Goal: Entertainment & Leisure: Consume media (video, audio)

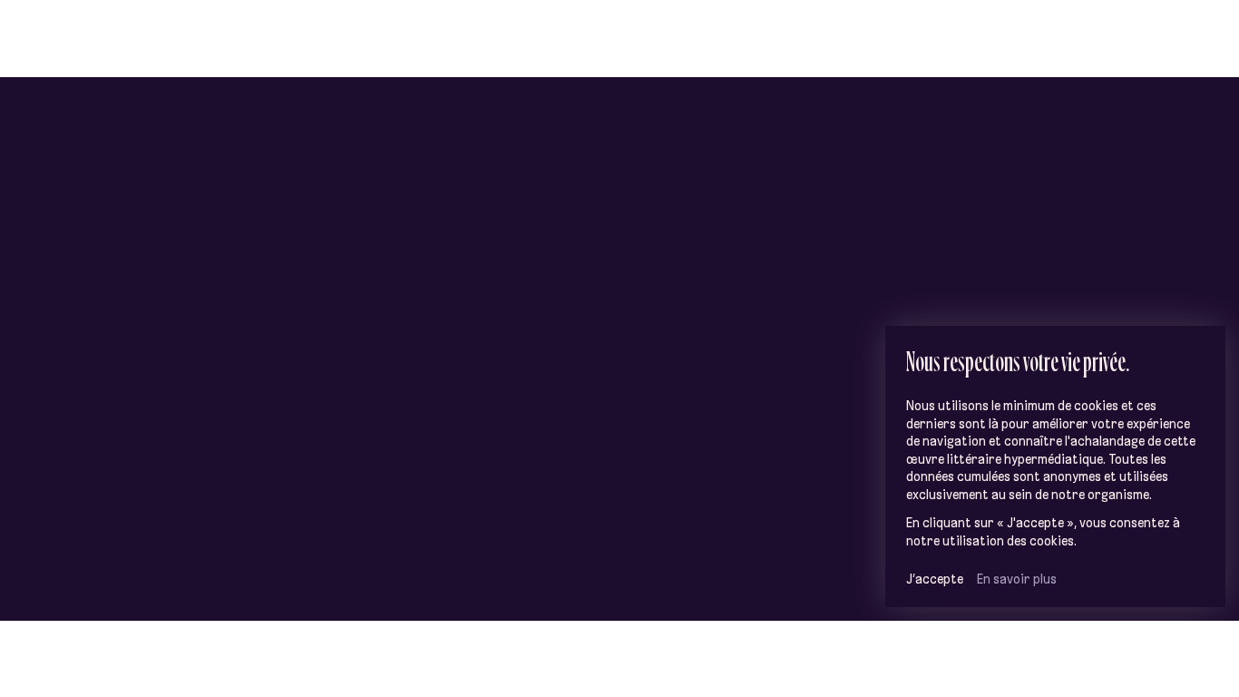
scroll to position [118, 0]
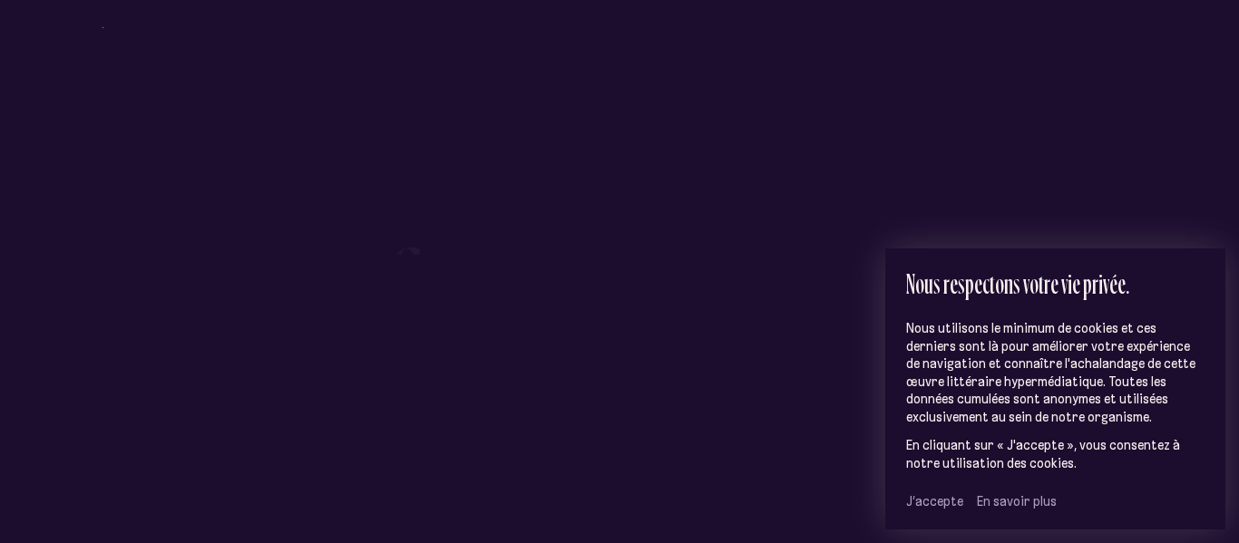
click at [939, 506] on span "J’accepte" at bounding box center [934, 502] width 57 height 16
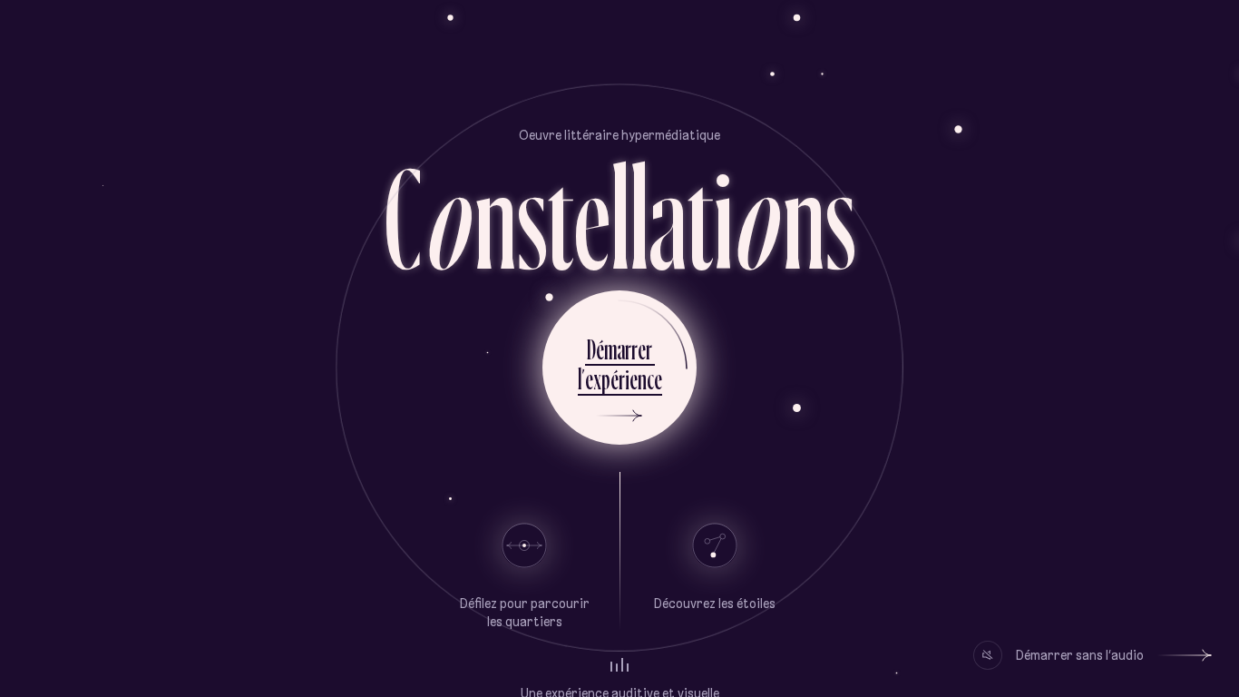
click at [602, 388] on div "p" at bounding box center [605, 378] width 9 height 35
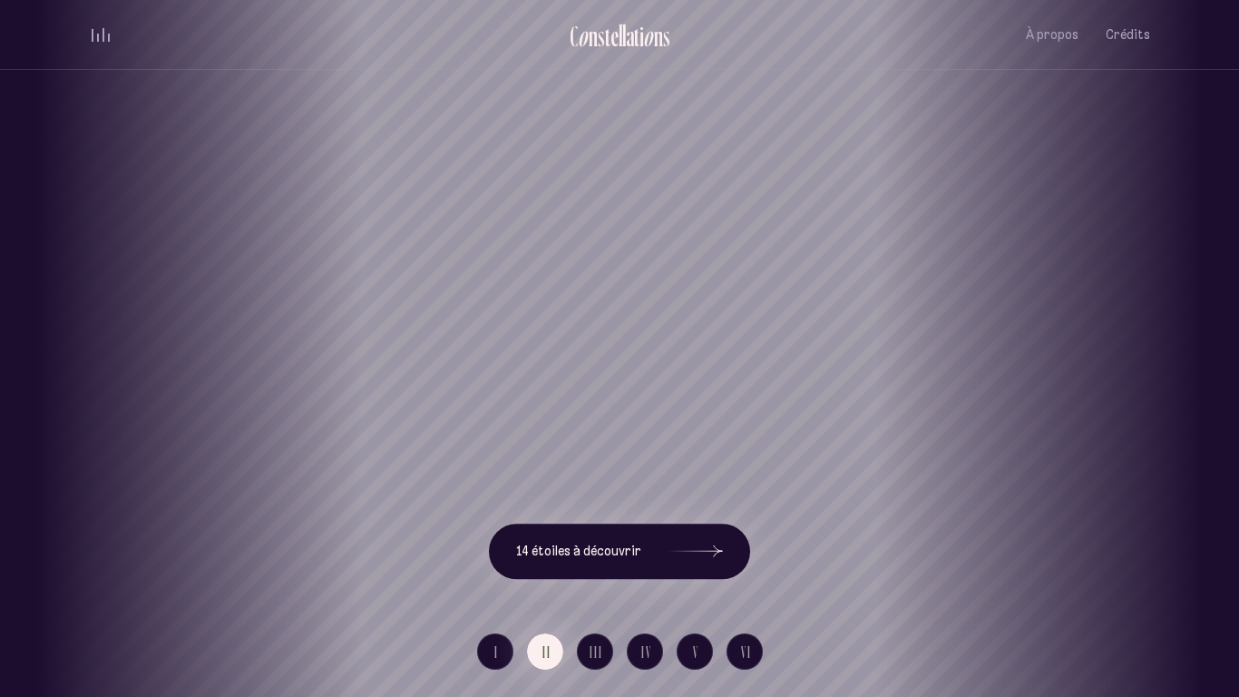
drag, startPoint x: 679, startPoint y: 372, endPoint x: 404, endPoint y: 444, distance: 284.1
click at [404, 444] on div "[GEOGRAPHIC_DATA] [GEOGRAPHIC_DATA] [GEOGRAPHIC_DATA][PERSON_NAME][GEOGRAPHIC_D…" at bounding box center [619, 348] width 1239 height 697
drag, startPoint x: 666, startPoint y: 382, endPoint x: 144, endPoint y: 475, distance: 529.9
click at [144, 475] on div "[GEOGRAPHIC_DATA] [GEOGRAPHIC_DATA] [GEOGRAPHIC_DATA][PERSON_NAME][GEOGRAPHIC_D…" at bounding box center [619, 348] width 1239 height 697
click at [1078, 406] on h1 "Saint-Roch" at bounding box center [580, 369] width 1158 height 75
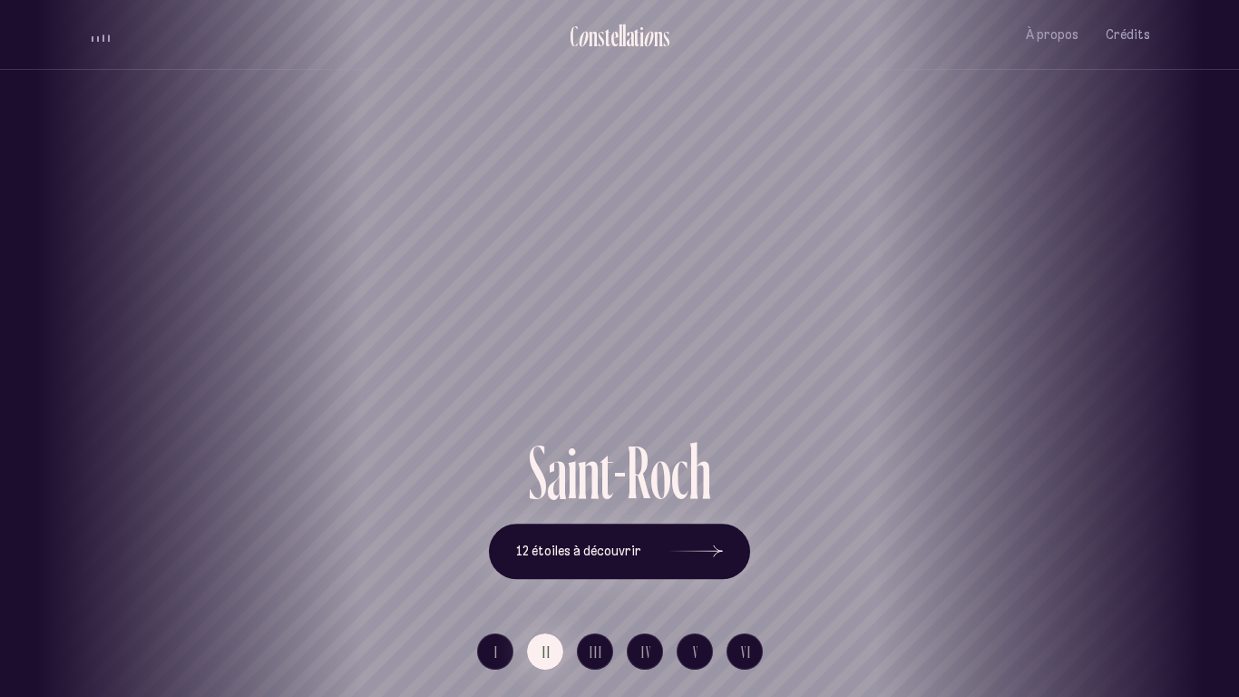
click at [513, 283] on div "Saint-Roch" at bounding box center [547, 217] width 1239 height 435
click at [515, 295] on div "Saint-Roch" at bounding box center [619, 217] width 1239 height 435
click at [523, 300] on div "Saint-Roch" at bounding box center [619, 217] width 1239 height 435
click at [572, 339] on h1 "Saint-Roch" at bounding box center [620, 369] width 1158 height 75
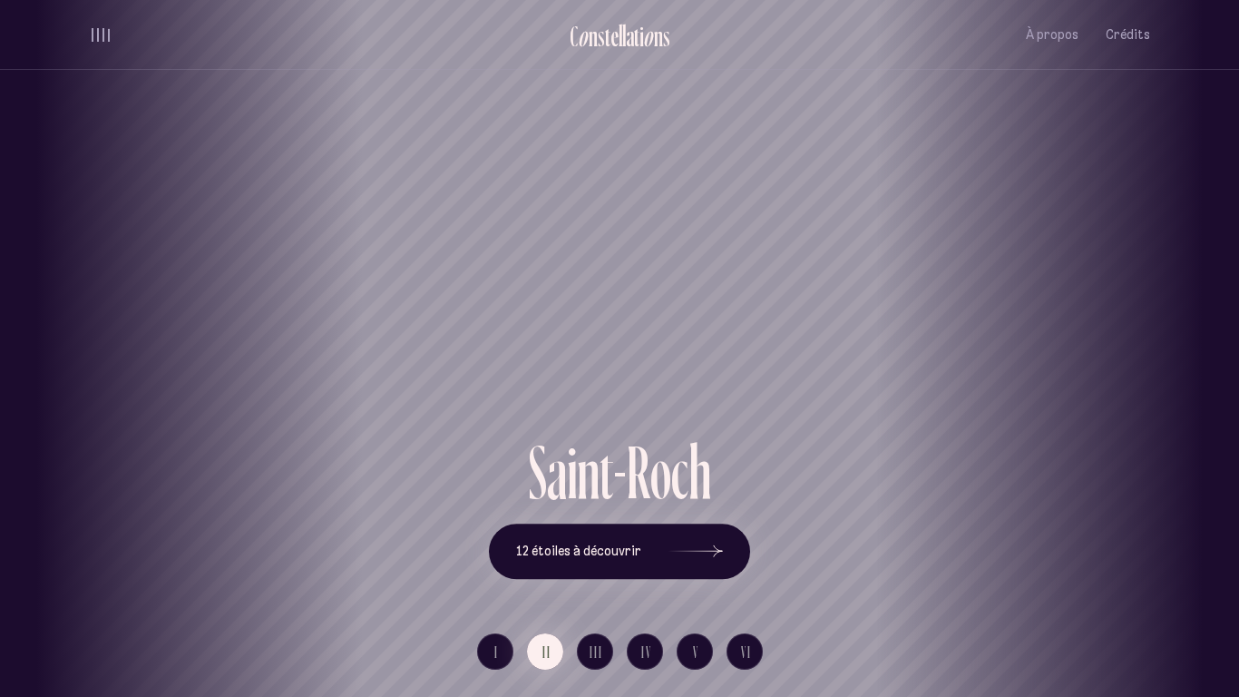
click at [572, 339] on h1 "Saint-Roch" at bounding box center [620, 369] width 1158 height 75
click at [644, 543] on button "12 étoiles à découvrir" at bounding box center [619, 551] width 261 height 56
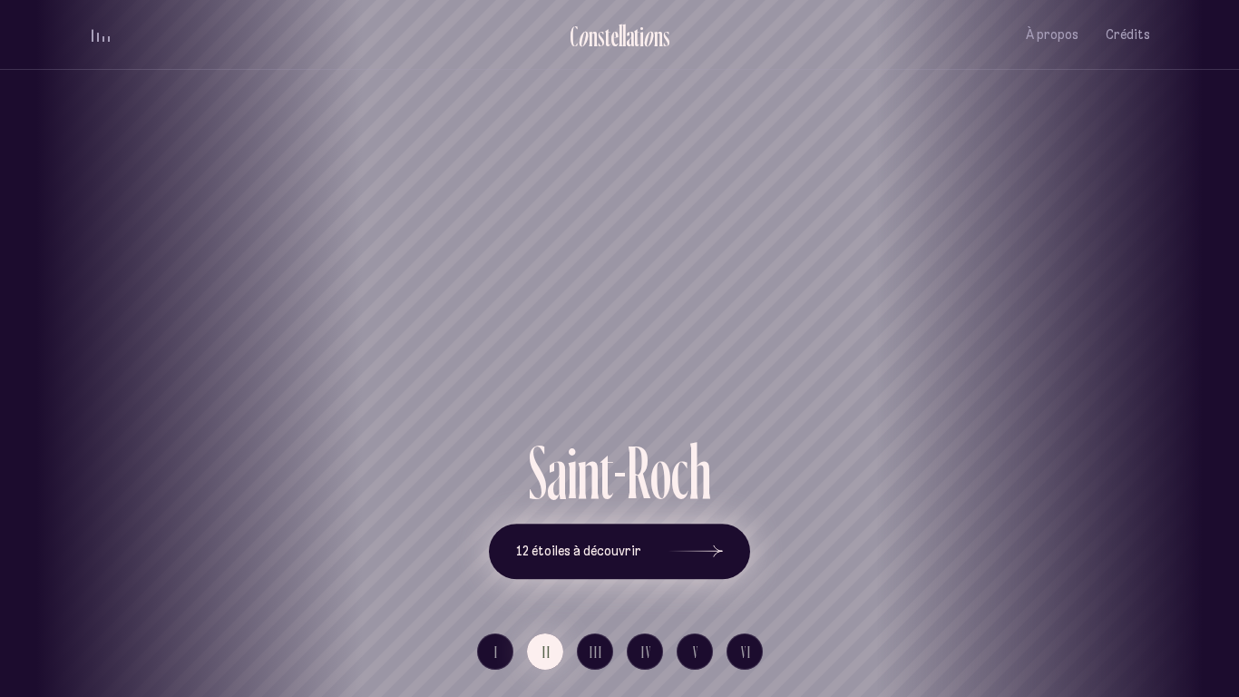
click at [658, 543] on button "12 étoiles à découvrir" at bounding box center [619, 551] width 261 height 56
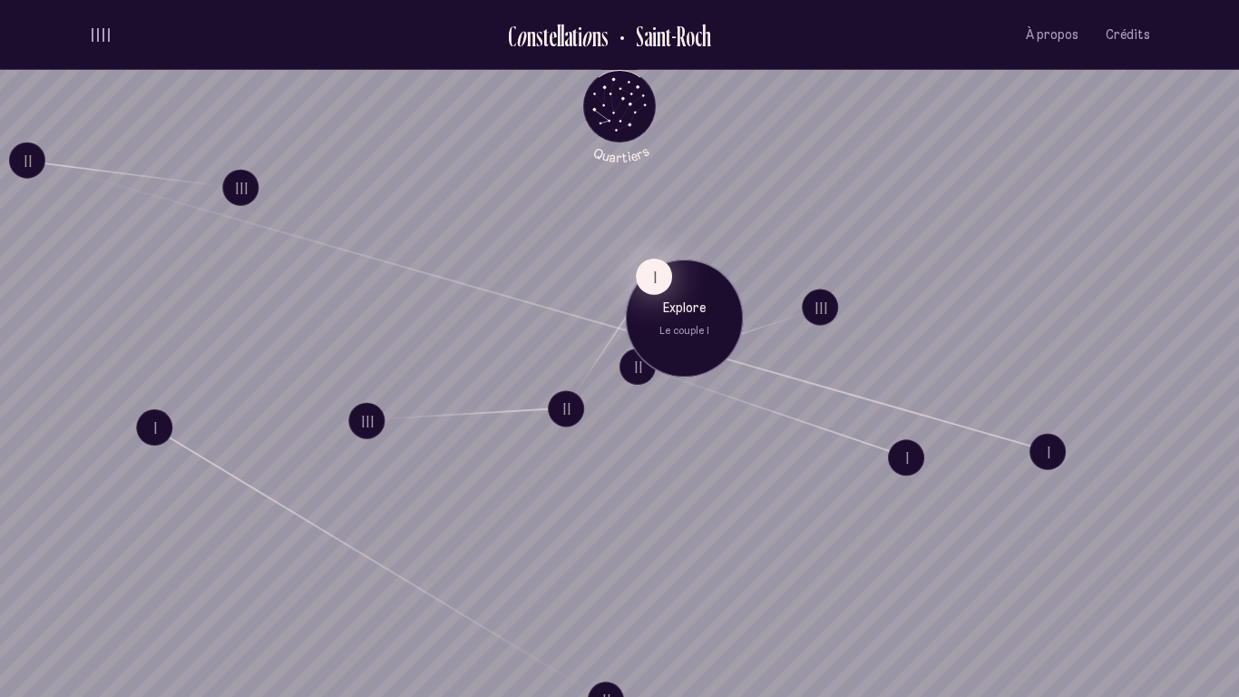
click at [657, 282] on button "I" at bounding box center [654, 277] width 36 height 36
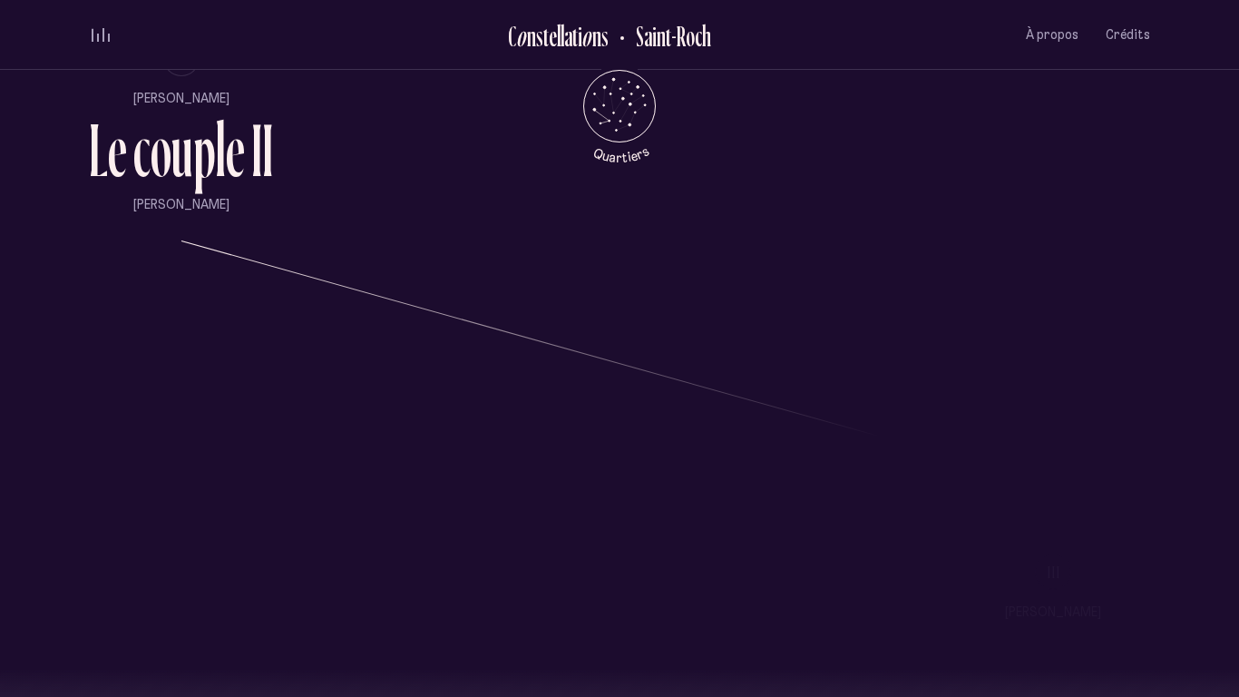
scroll to position [1803, 0]
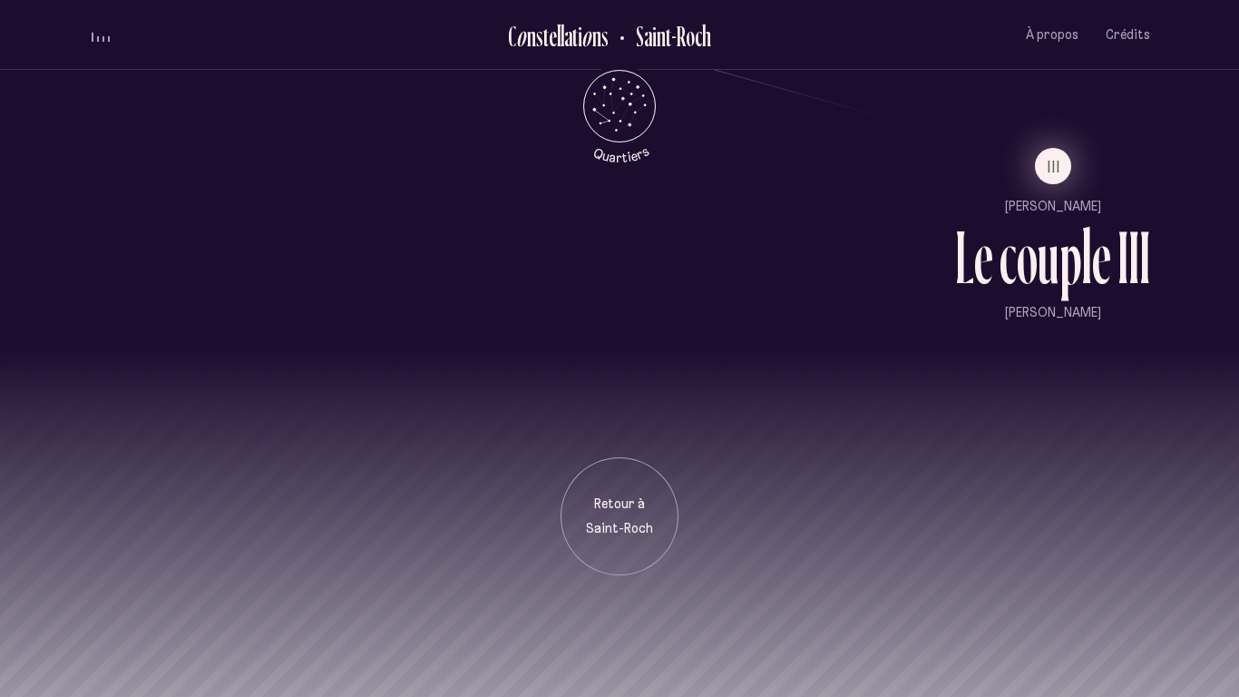
click at [1057, 174] on span "III" at bounding box center [1055, 166] width 14 height 15
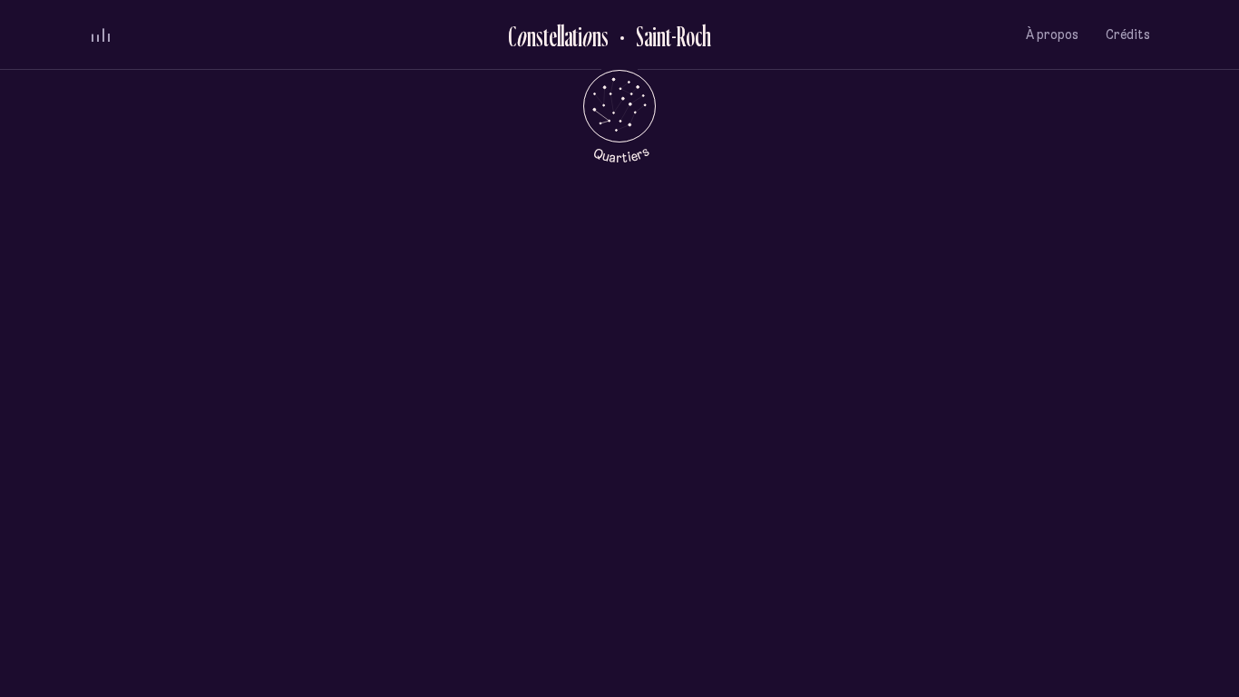
scroll to position [0, 0]
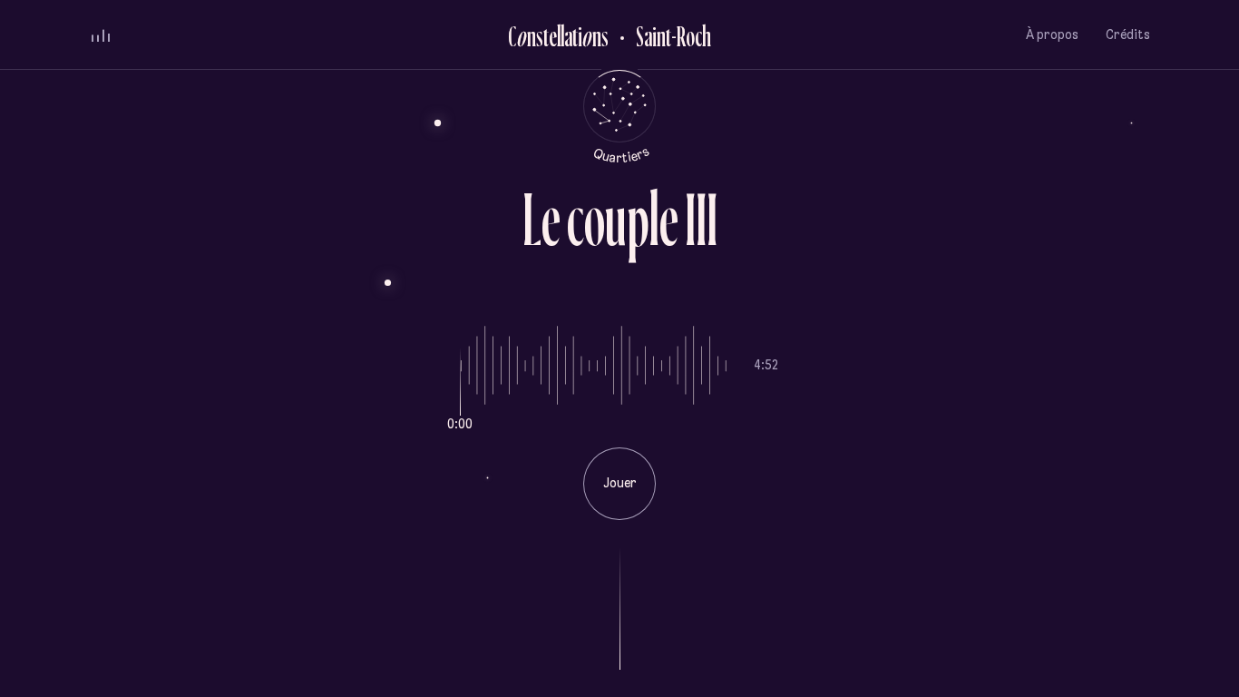
click at [879, 292] on div "L e c o u p l e I I I" at bounding box center [619, 239] width 1061 height 116
click at [622, 498] on div "Jouer" at bounding box center [619, 483] width 73 height 73
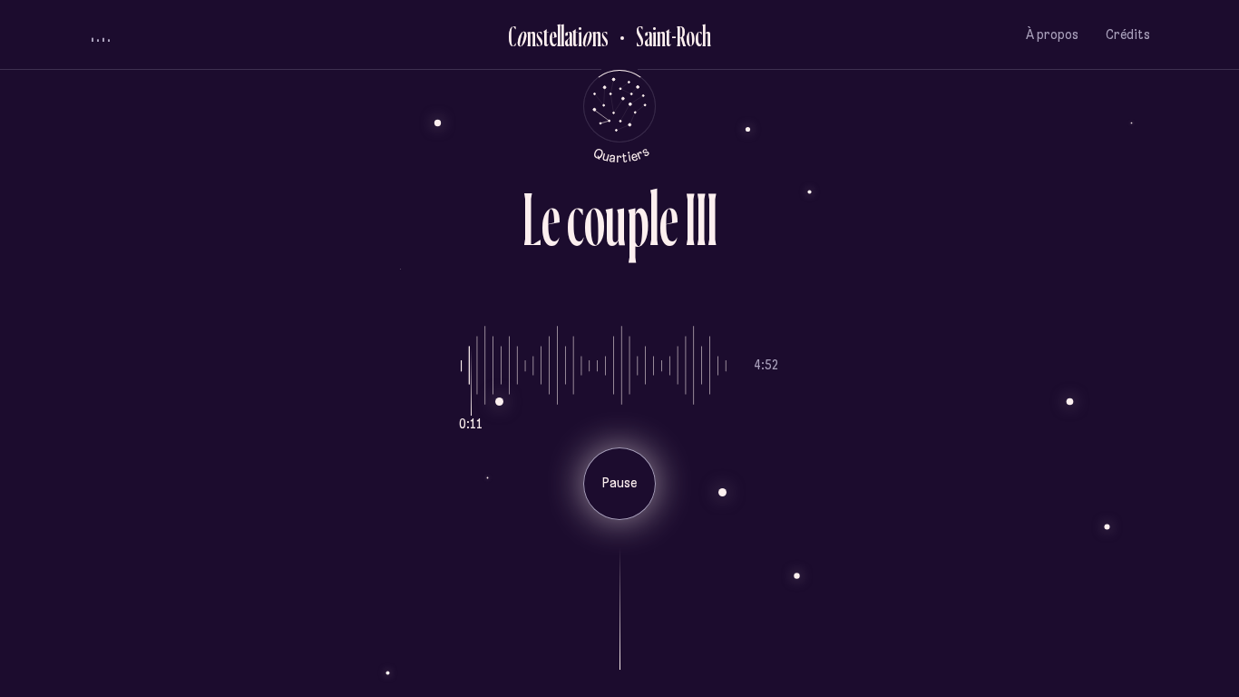
click at [604, 467] on div "Pause" at bounding box center [619, 483] width 73 height 73
